Goal: Task Accomplishment & Management: Manage account settings

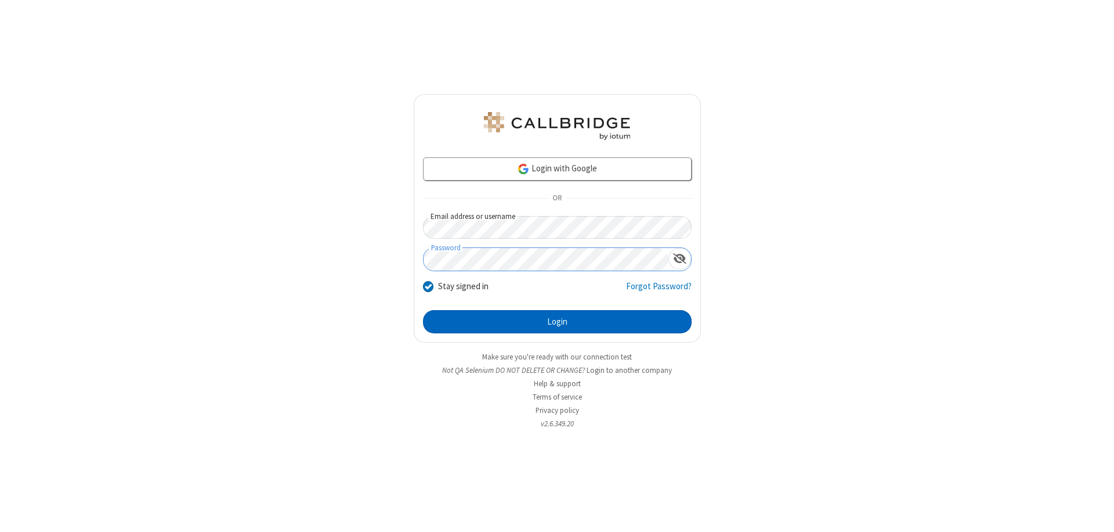
click at [557, 322] on button "Login" at bounding box center [557, 321] width 269 height 23
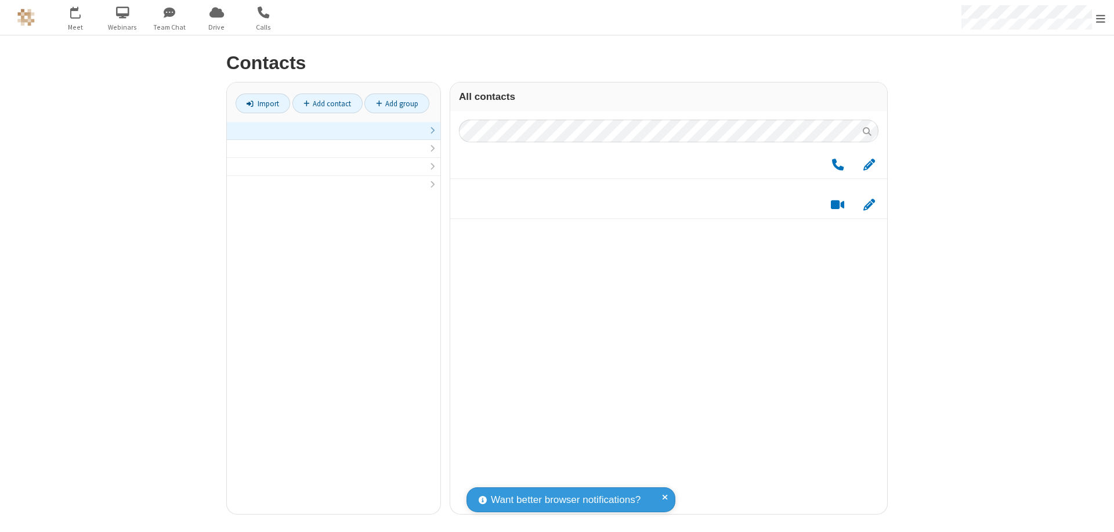
click at [334, 137] on link at bounding box center [334, 131] width 214 height 18
click at [869, 170] on span "Edit" at bounding box center [870, 171] width 12 height 15
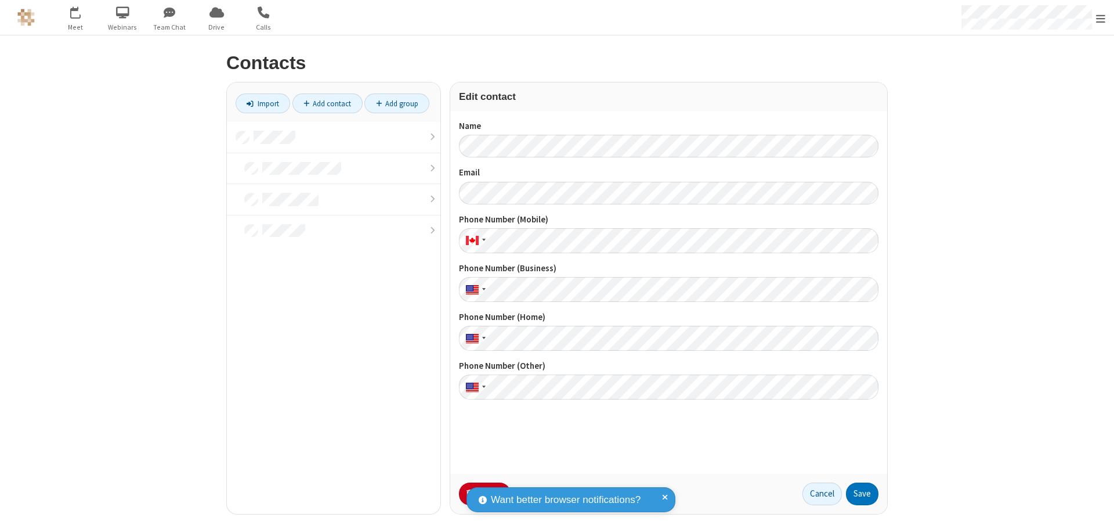
click at [0, 0] on button "No Thanks" at bounding box center [0, 0] width 0 height 0
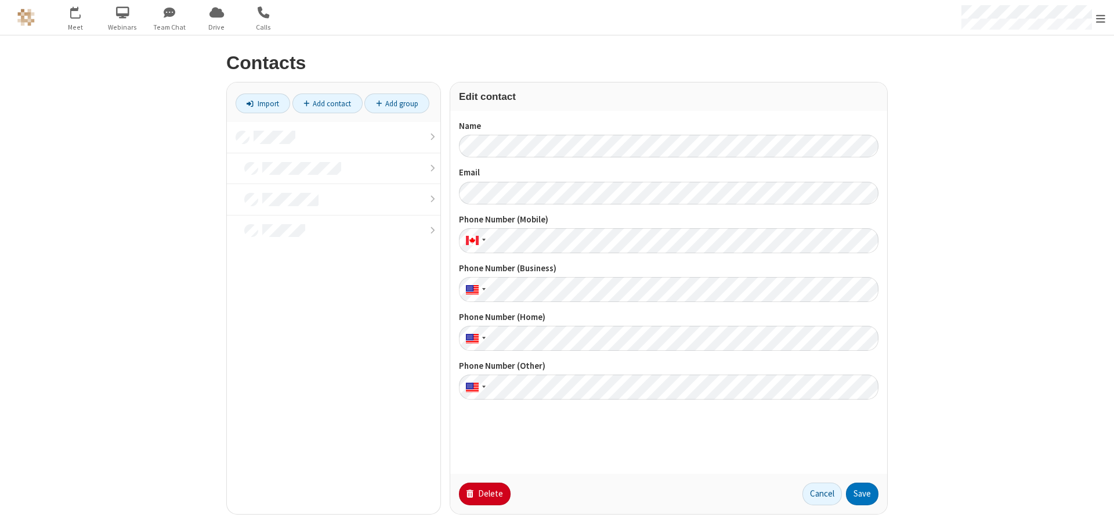
click at [483, 493] on button "Delete" at bounding box center [485, 493] width 52 height 23
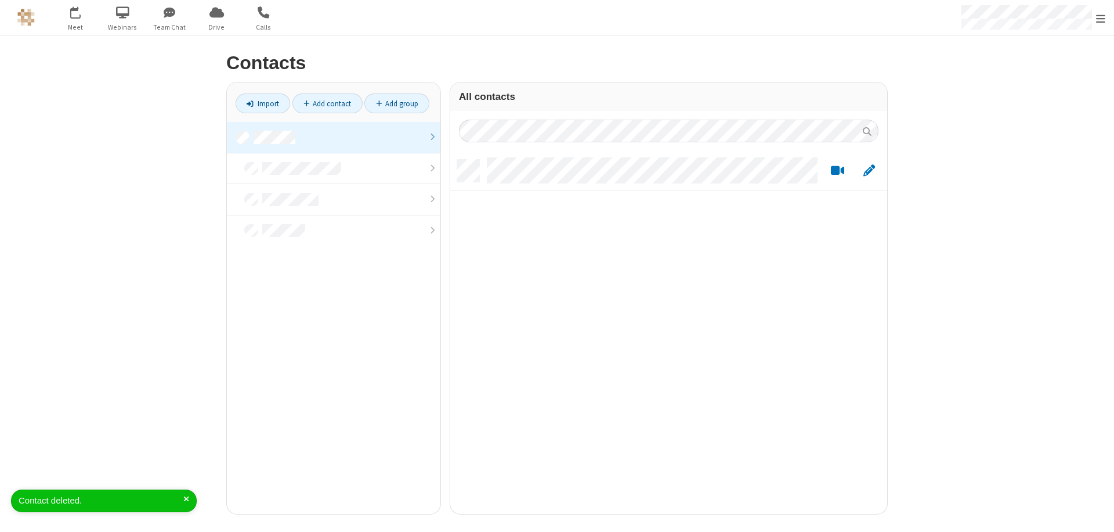
scroll to position [354, 428]
